Goal: Task Accomplishment & Management: Manage account settings

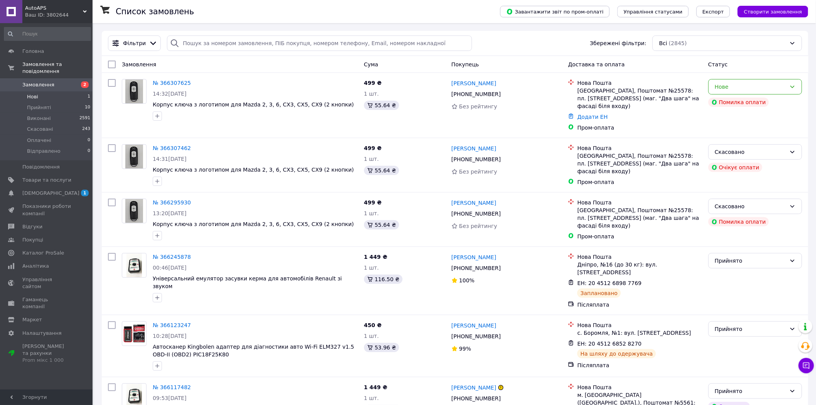
click at [75, 91] on li "Нові 1" at bounding box center [47, 96] width 95 height 11
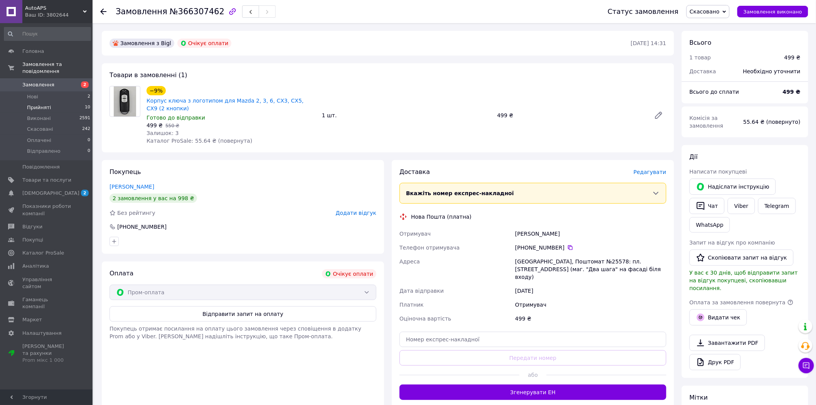
click at [45, 104] on span "Прийняті" at bounding box center [39, 107] width 24 height 7
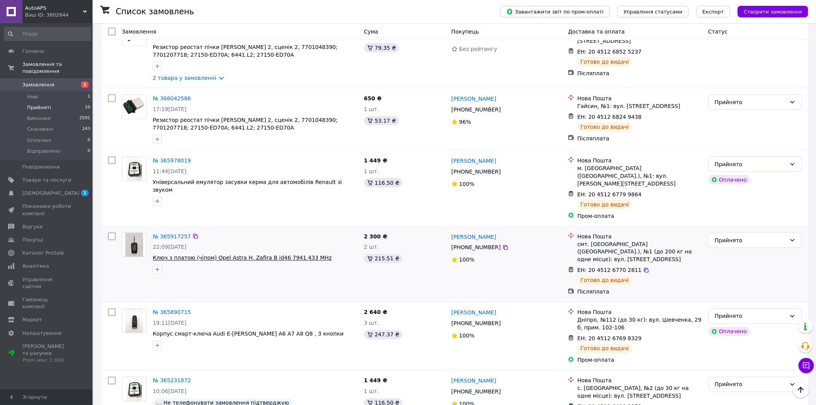
scroll to position [369, 0]
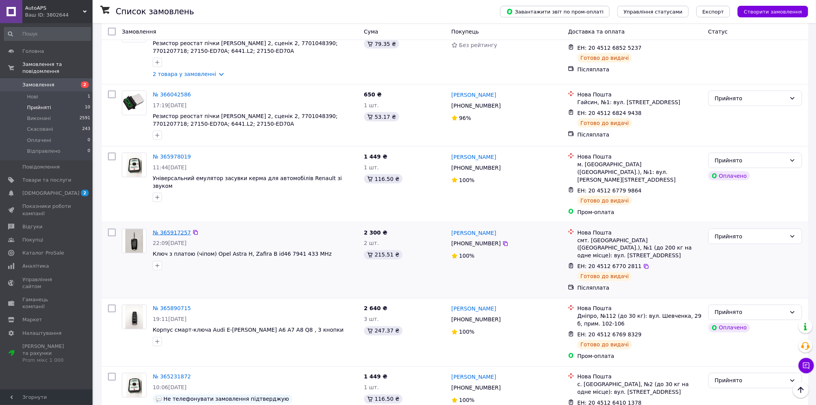
click at [168, 229] on link "№ 365917257" at bounding box center [172, 232] width 38 height 6
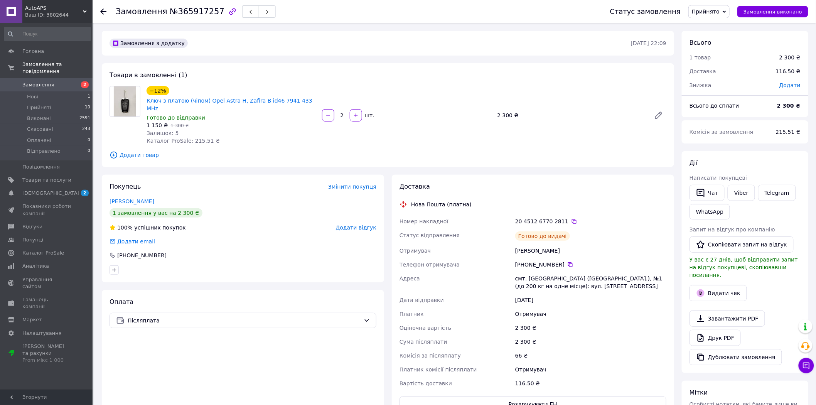
click at [717, 8] on span "Прийнято" at bounding box center [706, 11] width 28 height 6
click at [712, 22] on li "Виконано" at bounding box center [709, 27] width 41 height 12
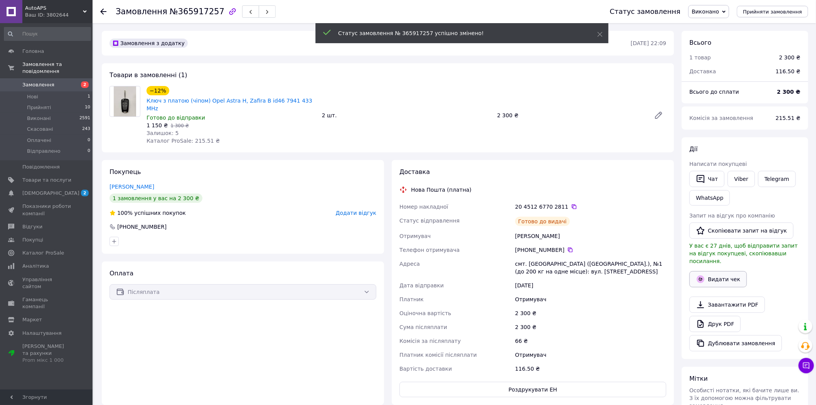
click at [709, 273] on button "Видати чек" at bounding box center [717, 279] width 57 height 16
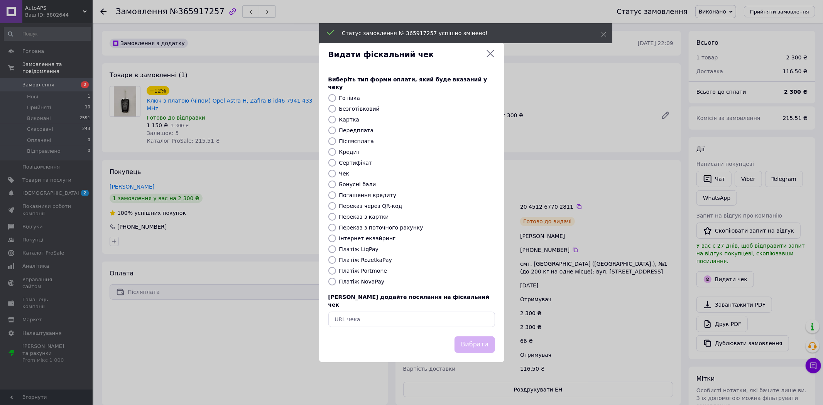
click at [354, 281] on label "Платіж NovaPay" at bounding box center [362, 281] width 46 height 6
click at [336, 281] on input "Платіж NovaPay" at bounding box center [332, 282] width 8 height 8
radio input "true"
click at [479, 336] on button "Вибрати" at bounding box center [474, 344] width 40 height 17
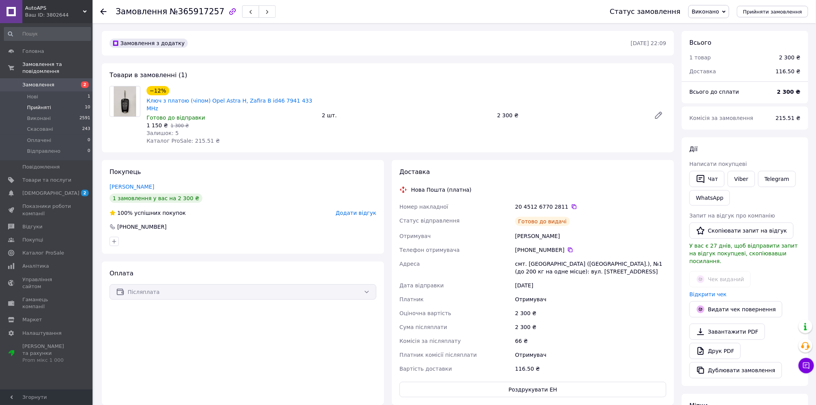
click at [77, 102] on li "Прийняті 10" at bounding box center [47, 107] width 95 height 11
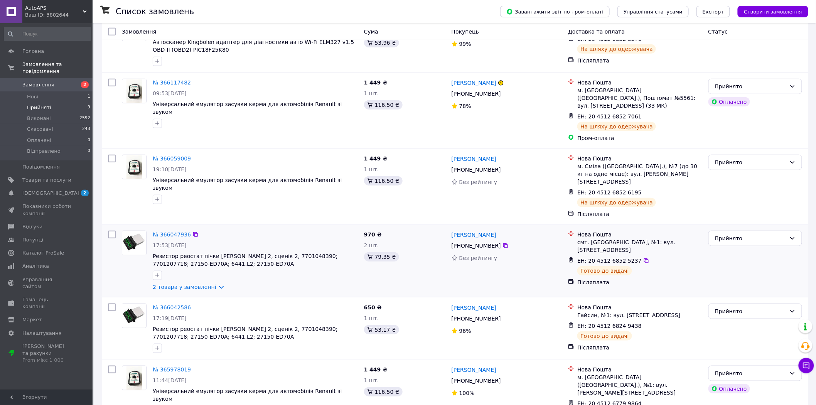
scroll to position [171, 0]
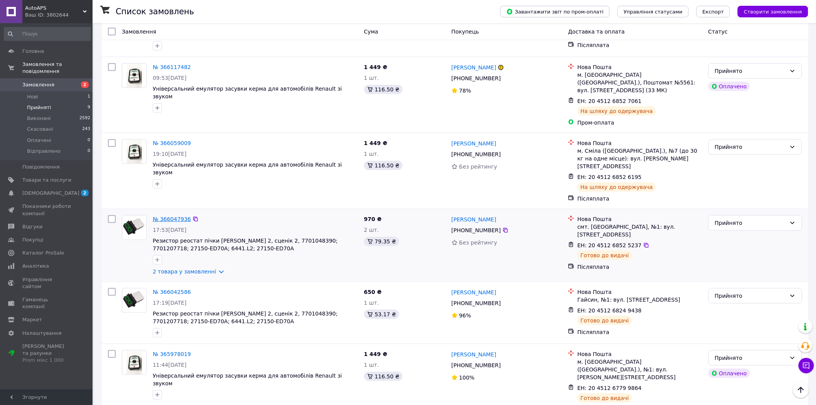
click at [175, 216] on link "№ 366047936" at bounding box center [172, 219] width 38 height 6
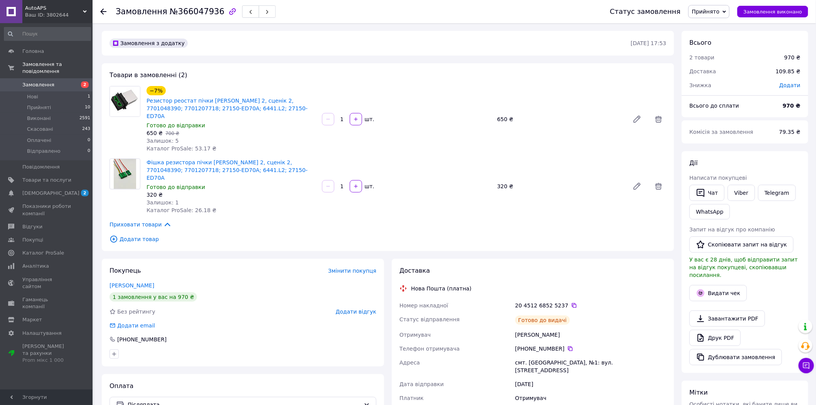
click at [707, 10] on span "Прийнято" at bounding box center [706, 11] width 28 height 6
click at [705, 24] on li "Виконано" at bounding box center [709, 27] width 41 height 12
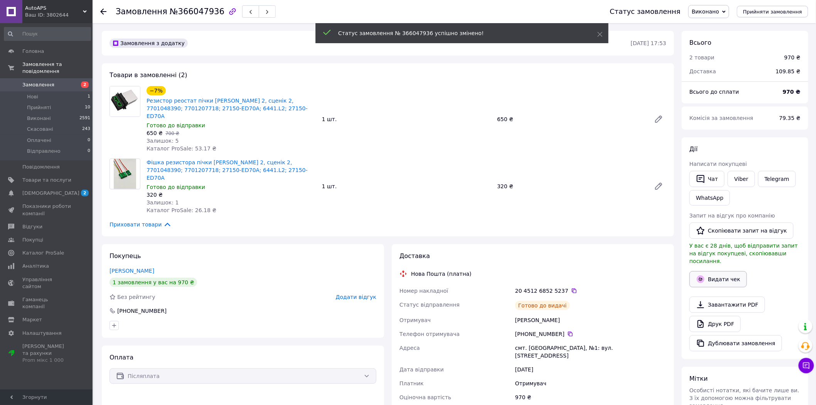
click at [706, 273] on button "Видати чек" at bounding box center [717, 279] width 57 height 16
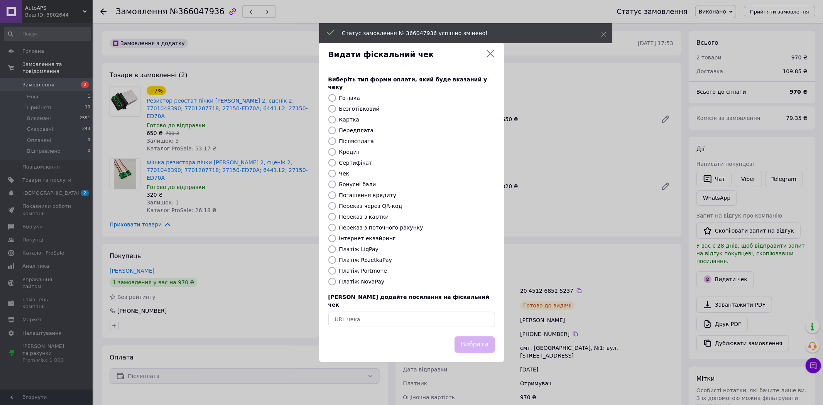
click at [361, 278] on label "Платіж NovaPay" at bounding box center [362, 281] width 46 height 6
click at [336, 278] on input "Платіж NovaPay" at bounding box center [332, 282] width 8 height 8
radio input "true"
click at [476, 337] on button "Вибрати" at bounding box center [474, 344] width 40 height 17
